Goal: Transaction & Acquisition: Book appointment/travel/reservation

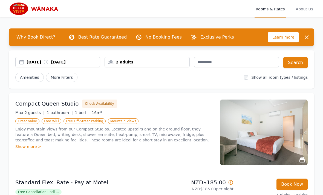
click at [26, 64] on div "[DATE] [DATE]" at bounding box center [58, 61] width 84 height 5
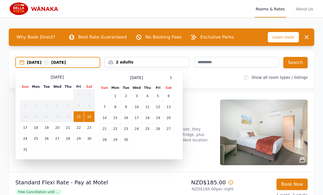
click at [151, 108] on td "11" at bounding box center [147, 107] width 11 height 11
click at [105, 117] on td "14" at bounding box center [104, 118] width 11 height 11
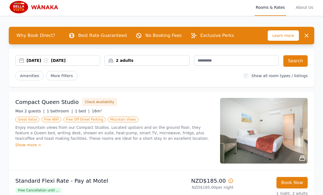
scroll to position [2, 0]
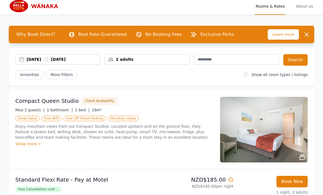
click at [297, 60] on button "Search" at bounding box center [296, 61] width 24 height 12
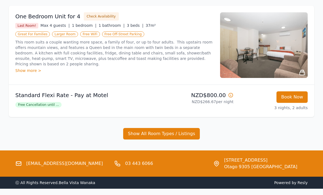
scroll to position [326, 0]
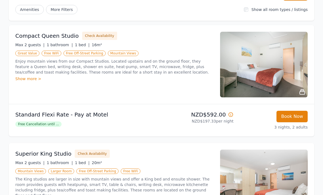
click at [306, 92] on img at bounding box center [264, 65] width 88 height 66
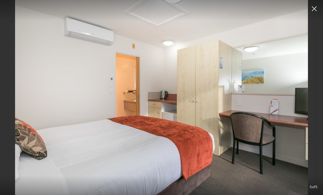
click at [313, 7] on icon "button" at bounding box center [314, 8] width 5 height 5
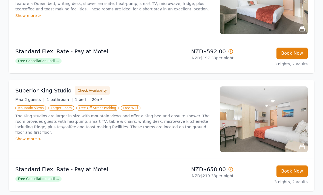
scroll to position [132, 0]
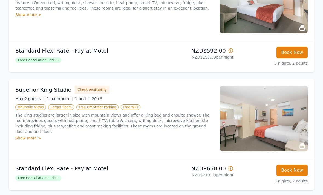
click at [278, 128] on img at bounding box center [264, 119] width 88 height 66
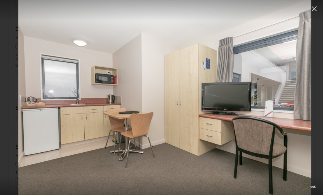
scroll to position [74, 0]
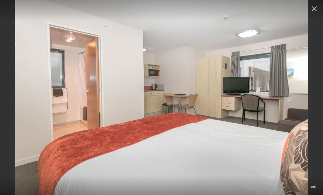
click at [314, 7] on icon "button" at bounding box center [314, 8] width 9 height 9
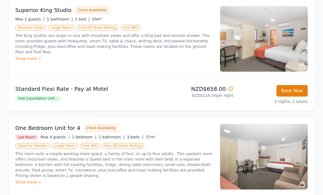
scroll to position [212, 0]
click at [296, 92] on button "Book Now" at bounding box center [292, 91] width 31 height 12
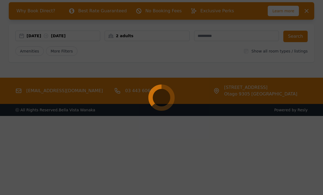
select select "**"
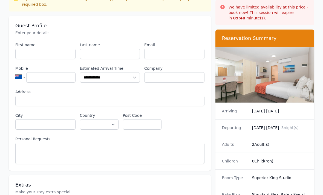
scroll to position [36, 0]
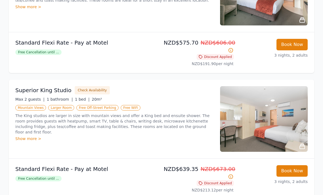
scroll to position [164, 0]
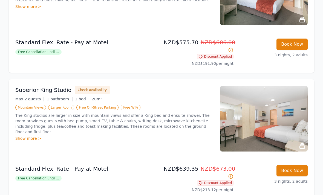
click at [25, 136] on div "Show more >" at bounding box center [114, 138] width 198 height 5
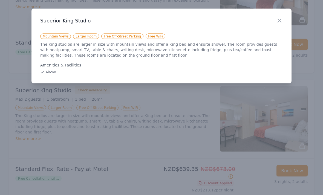
scroll to position [164, 0]
click at [148, 169] on div at bounding box center [161, 97] width 323 height 195
